Goal: Task Accomplishment & Management: Use online tool/utility

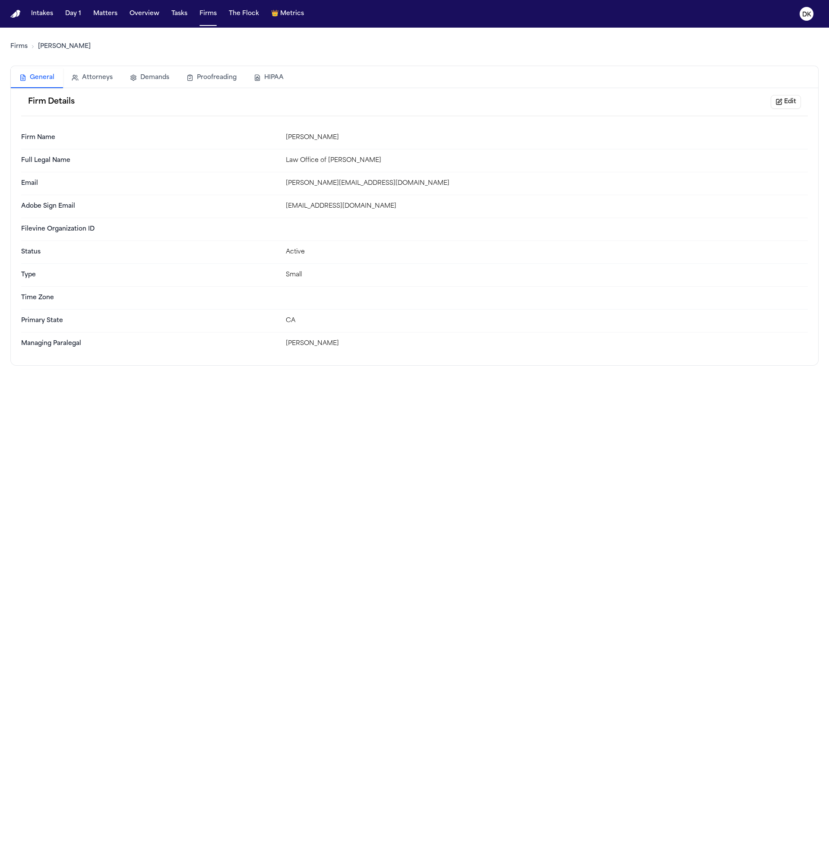
click at [12, 50] on div "Firms [PERSON_NAME]" at bounding box center [414, 47] width 808 height 24
click at [14, 49] on link "Firms" at bounding box center [18, 46] width 17 height 9
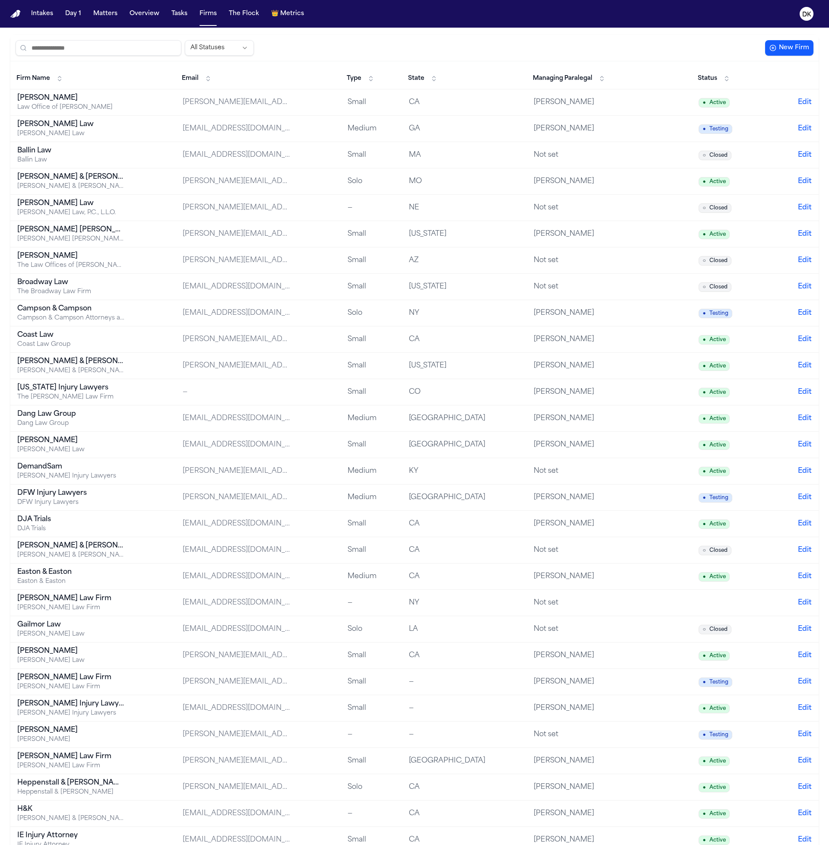
scroll to position [81, 0]
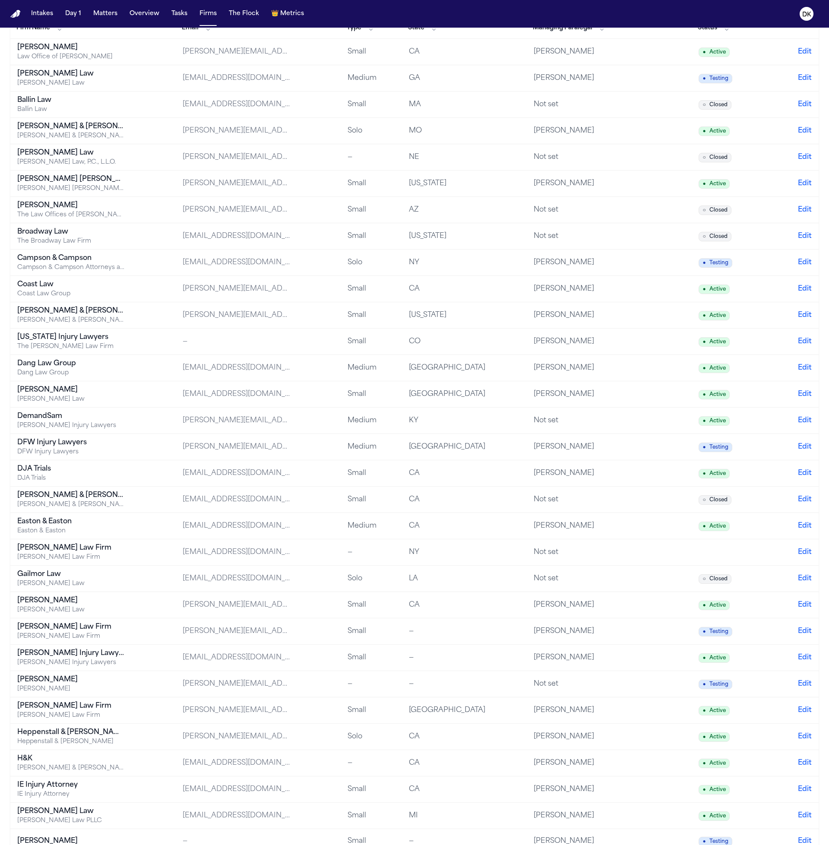
click at [114, 520] on div "Easton & Easton" at bounding box center [71, 521] width 108 height 10
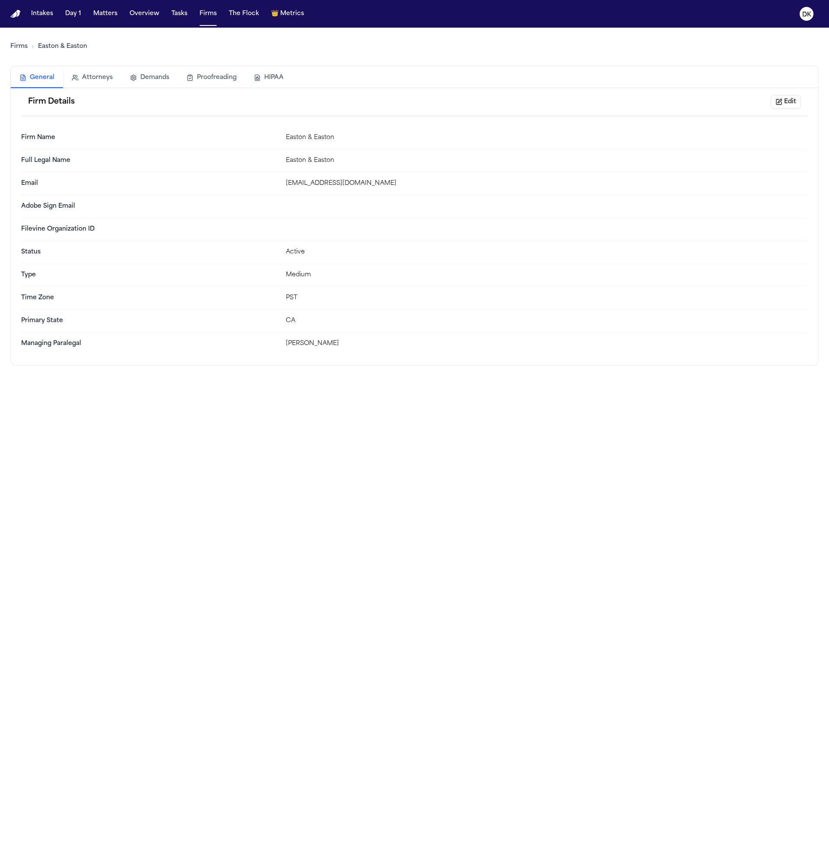
click at [308, 68] on div "General Attorneys Demands Proofreading HIPAA" at bounding box center [414, 78] width 807 height 20
click at [271, 81] on button "HIPAA" at bounding box center [268, 77] width 47 height 19
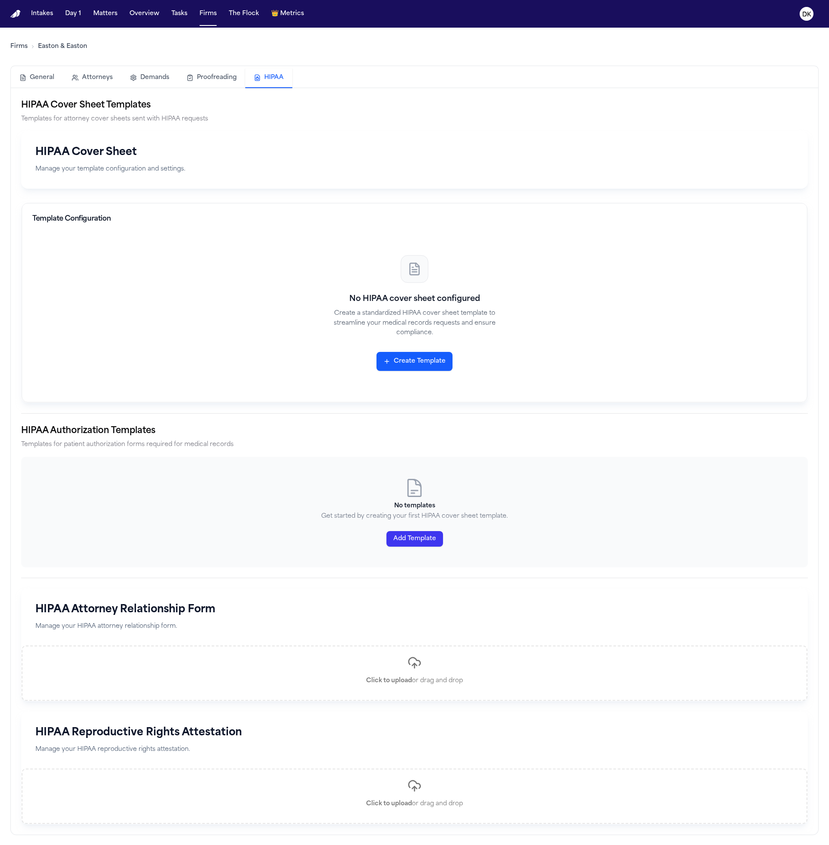
click at [255, 170] on p "Manage your template configuration and settings." at bounding box center [414, 169] width 758 height 10
click at [404, 360] on button "Create Template" at bounding box center [414, 361] width 76 height 19
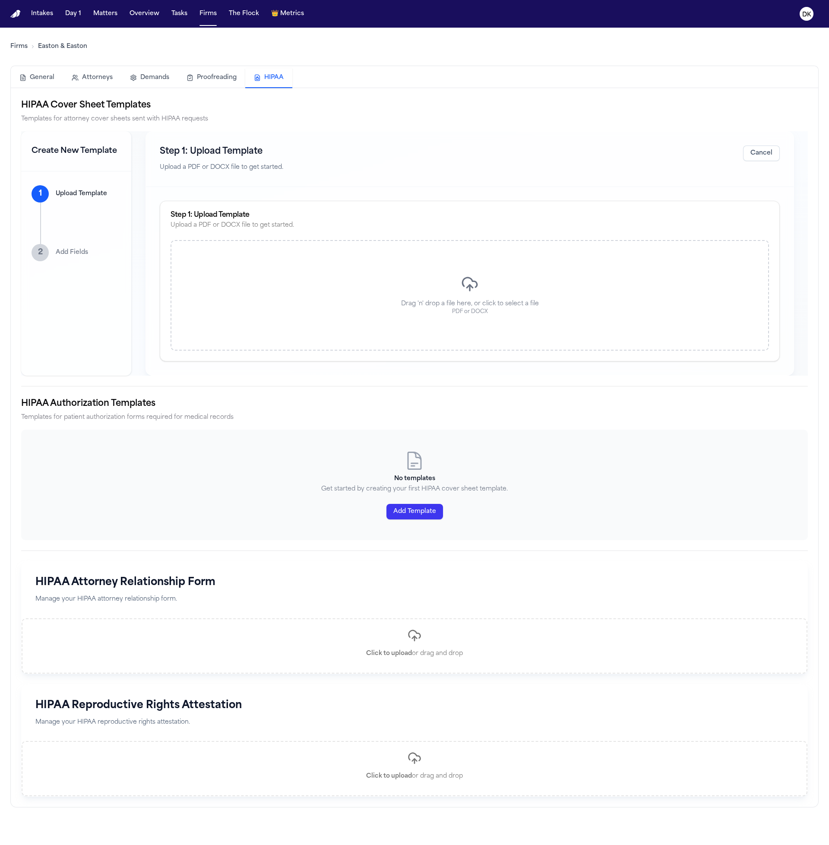
click at [432, 274] on div "Drag 'n' drop a file here, or click to select a file PDF or DOCX" at bounding box center [469, 295] width 598 height 110
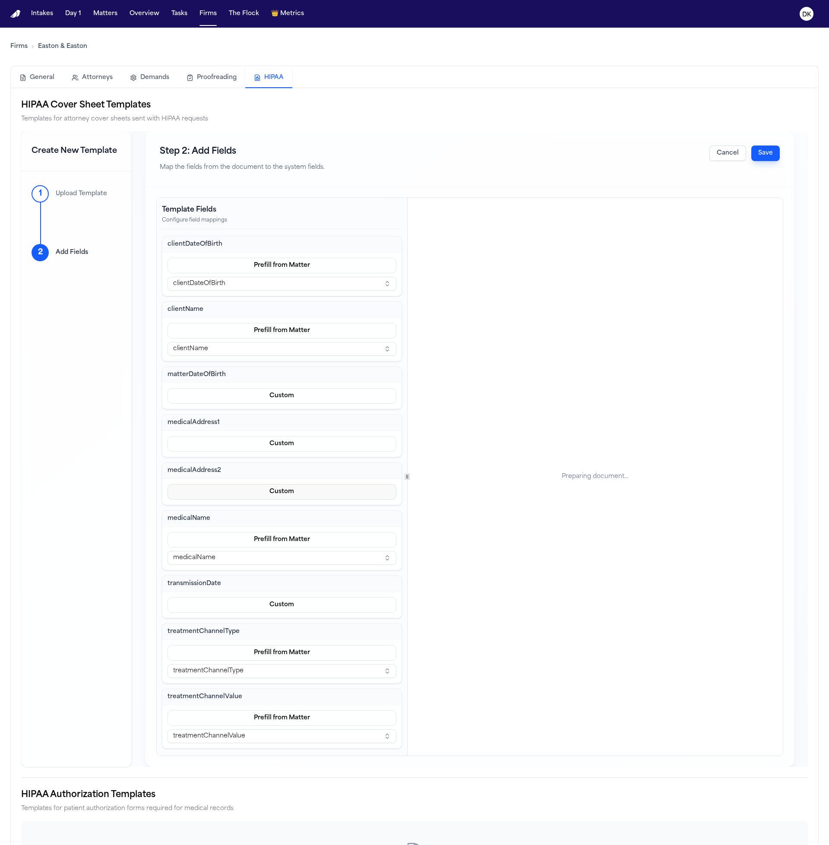
click at [297, 487] on button "Custom" at bounding box center [281, 492] width 229 height 16
click at [270, 514] on button "Prefill from Matter" at bounding box center [282, 513] width 79 height 16
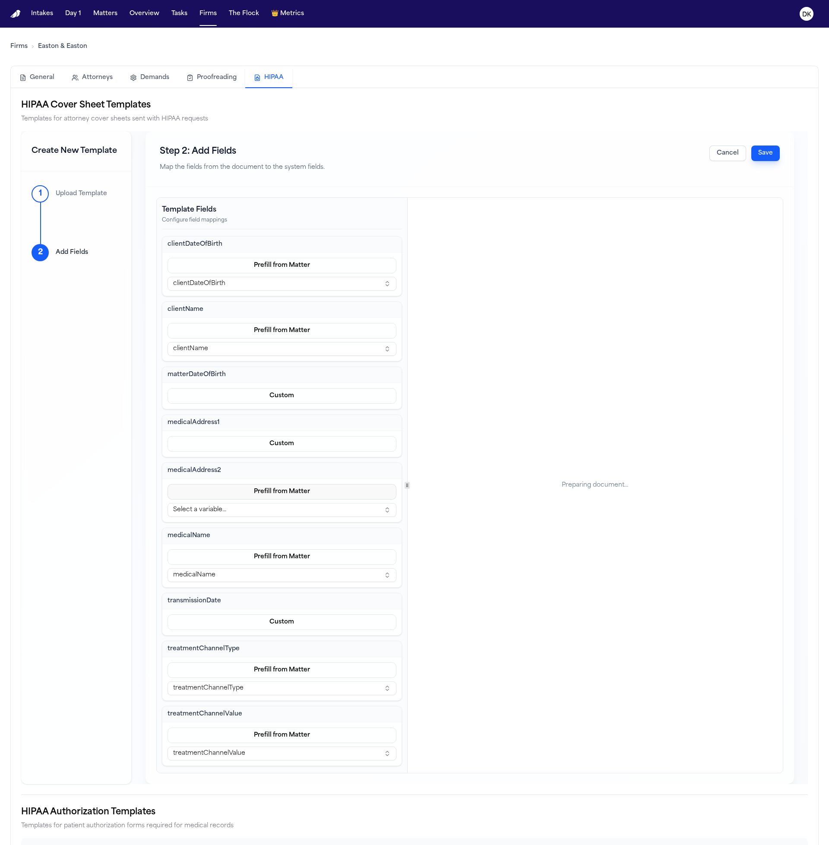
click at [291, 494] on button "Prefill from Matter" at bounding box center [281, 492] width 229 height 16
click at [278, 524] on button "Custom" at bounding box center [282, 528] width 79 height 16
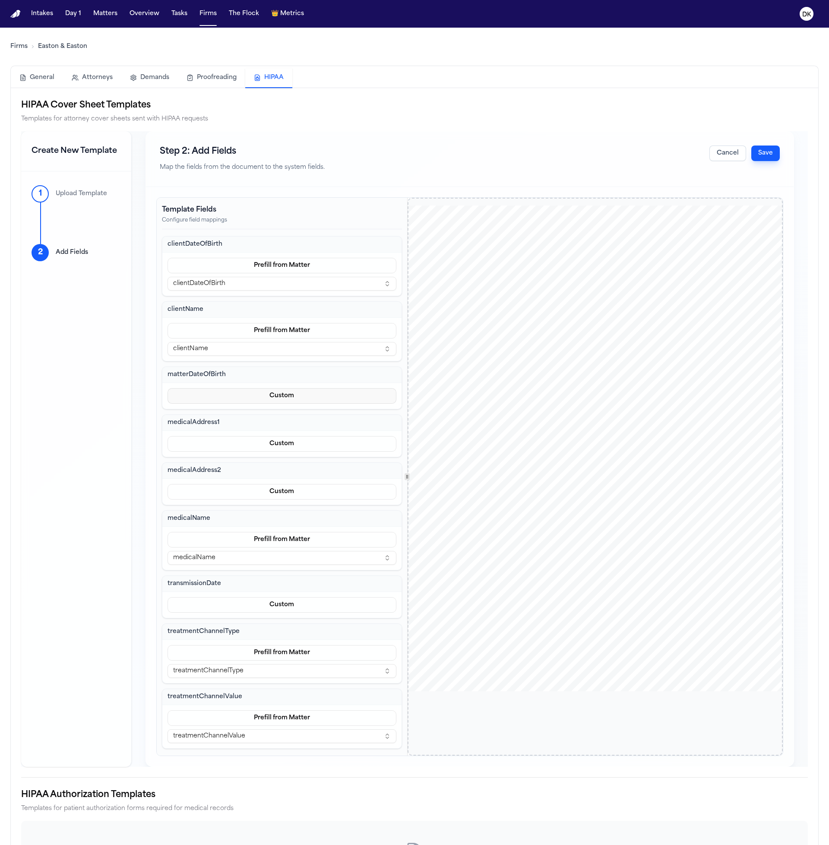
click at [321, 395] on button "Custom" at bounding box center [281, 396] width 229 height 16
click at [190, 417] on div "clientDateOfBirth Prefill from Matter clientDateOfBirth clientName Prefill from…" at bounding box center [282, 492] width 240 height 512
click at [265, 408] on div "Custom" at bounding box center [281, 396] width 239 height 26
click at [267, 401] on button "Custom" at bounding box center [281, 396] width 229 height 16
drag, startPoint x: 276, startPoint y: 416, endPoint x: 156, endPoint y: 428, distance: 120.6
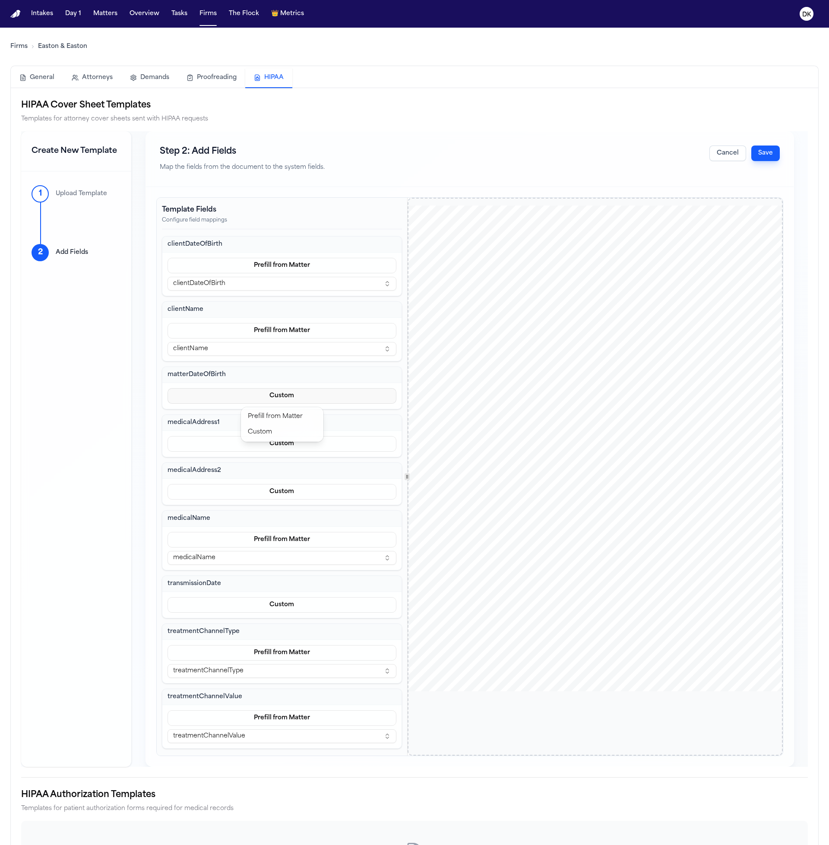
click at [157, 429] on body "Intakes Day 1 Matters Overview Tasks Firms The Flock 👑 Metrics DK Firms Easton …" at bounding box center [414, 422] width 829 height 845
click at [298, 397] on button "Custom" at bounding box center [281, 396] width 229 height 16
click at [275, 403] on button "Custom" at bounding box center [281, 396] width 229 height 16
click at [196, 438] on div "clientDateOfBirth Prefill from Matter clientDateOfBirth clientName Prefill from…" at bounding box center [282, 492] width 240 height 512
click at [297, 396] on button "Custom" at bounding box center [281, 396] width 229 height 16
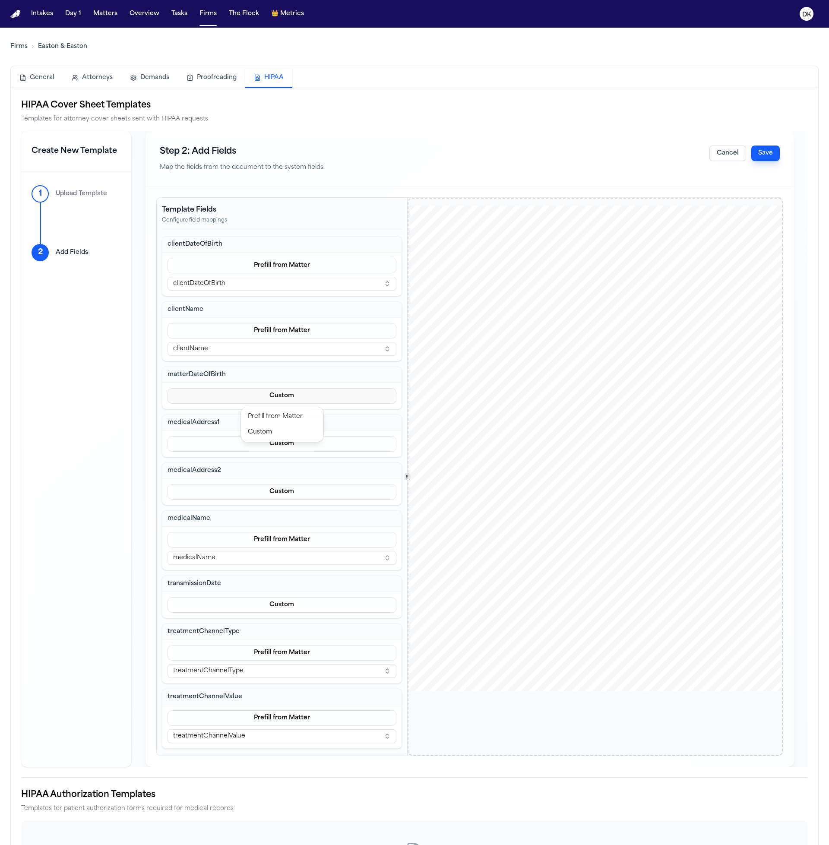
click at [222, 396] on button "Custom" at bounding box center [281, 396] width 229 height 16
click at [272, 396] on button "Custom" at bounding box center [281, 396] width 229 height 16
click at [164, 361] on div "clientDateOfBirth Prefill from Matter clientDateOfBirth clientName Prefill from…" at bounding box center [282, 492] width 240 height 512
click at [195, 376] on h3 "matterDateOfBirth" at bounding box center [281, 374] width 229 height 9
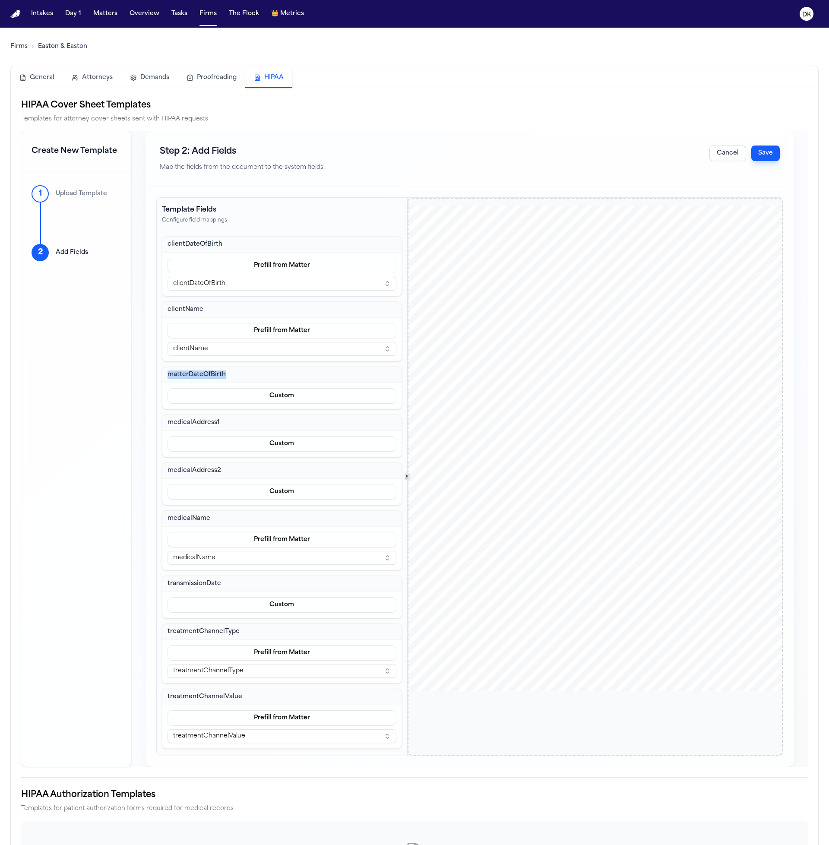
click at [195, 376] on h3 "matterDateOfBirth" at bounding box center [281, 374] width 229 height 9
click at [312, 398] on button "Custom" at bounding box center [281, 396] width 229 height 16
click at [293, 384] on div "Custom" at bounding box center [281, 396] width 239 height 26
click at [724, 147] on button "Cancel" at bounding box center [727, 153] width 37 height 16
